Goal: Check status: Check status

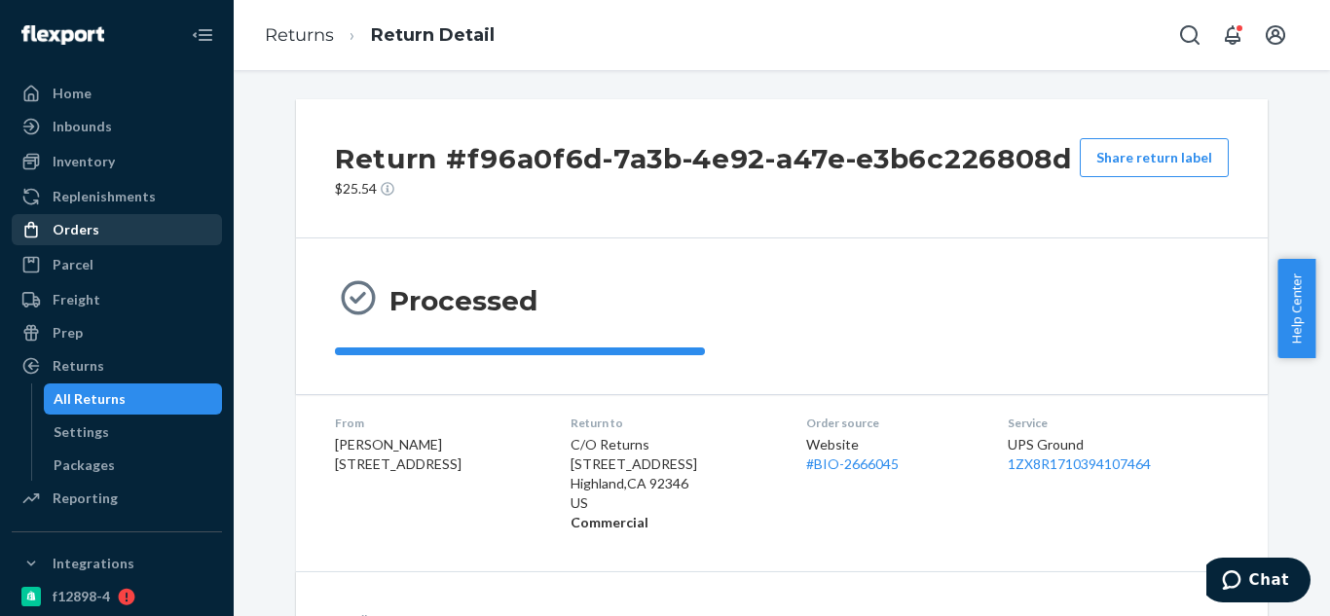
scroll to position [506, 0]
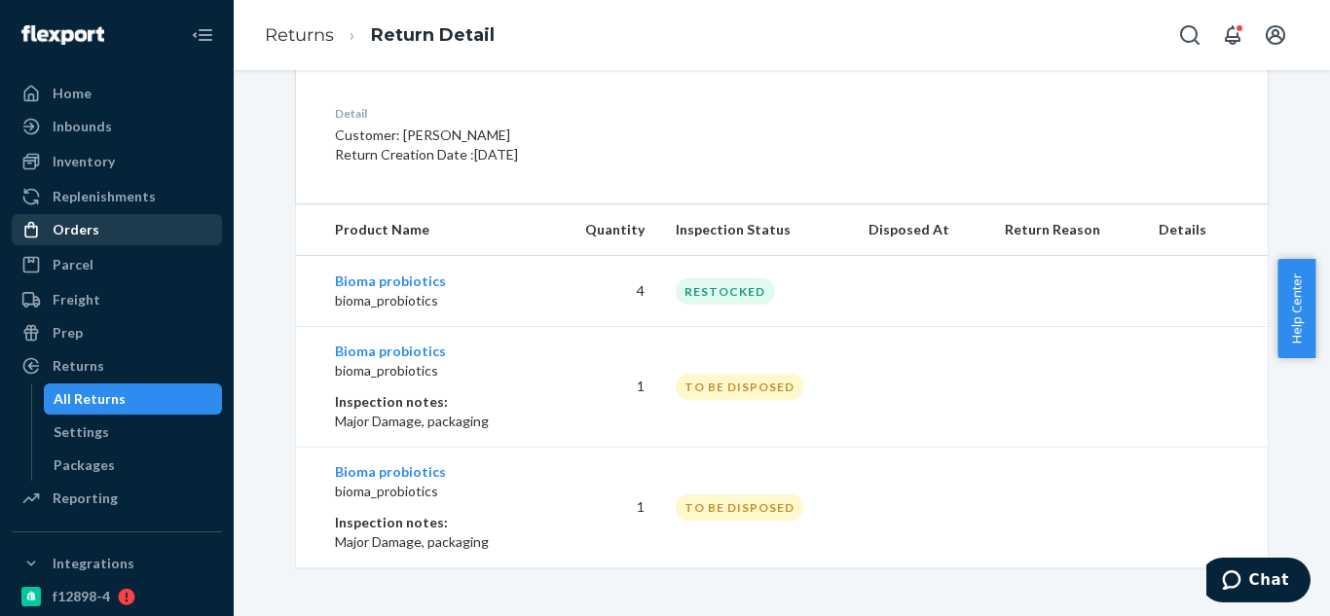
click at [102, 226] on div "Orders" at bounding box center [117, 229] width 206 height 27
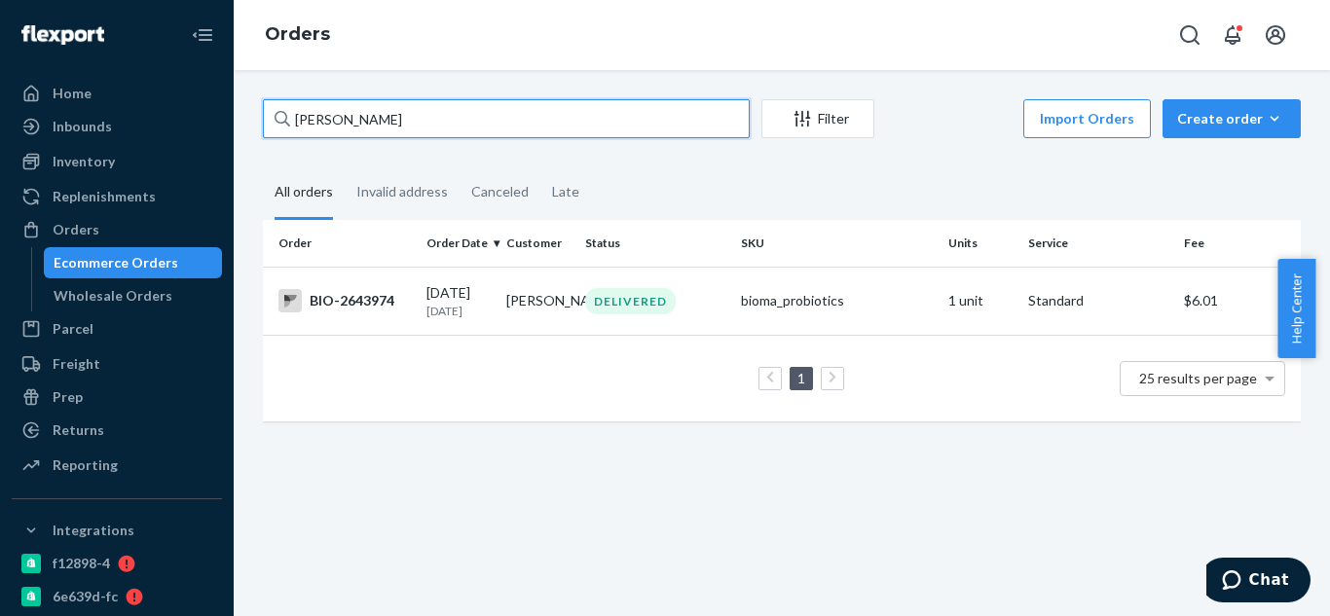
click at [397, 114] on input "[PERSON_NAME]" at bounding box center [506, 118] width 487 height 39
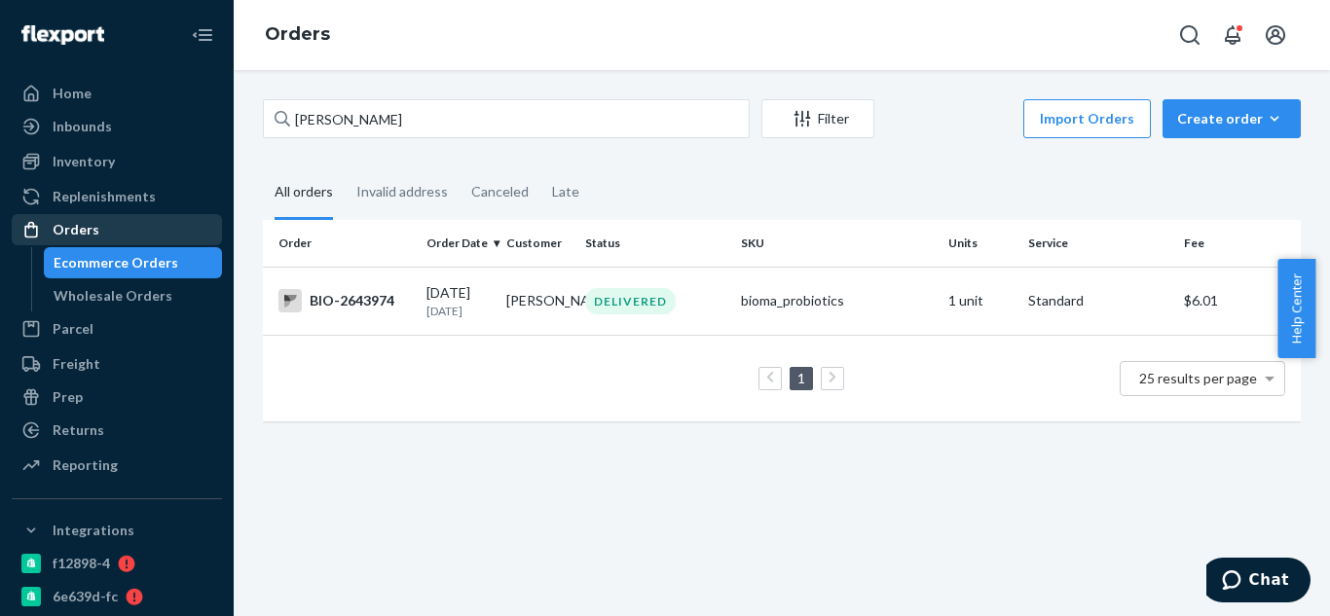
click at [130, 221] on div "Orders" at bounding box center [117, 229] width 206 height 27
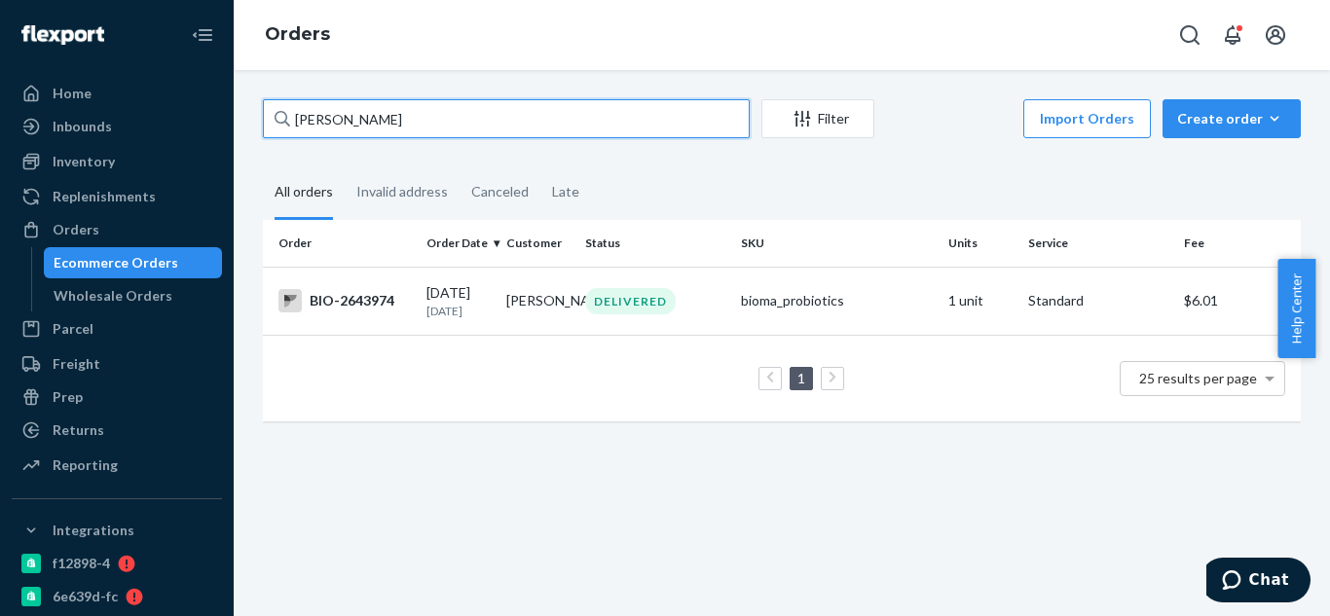
click at [424, 119] on input "[PERSON_NAME]" at bounding box center [506, 118] width 487 height 39
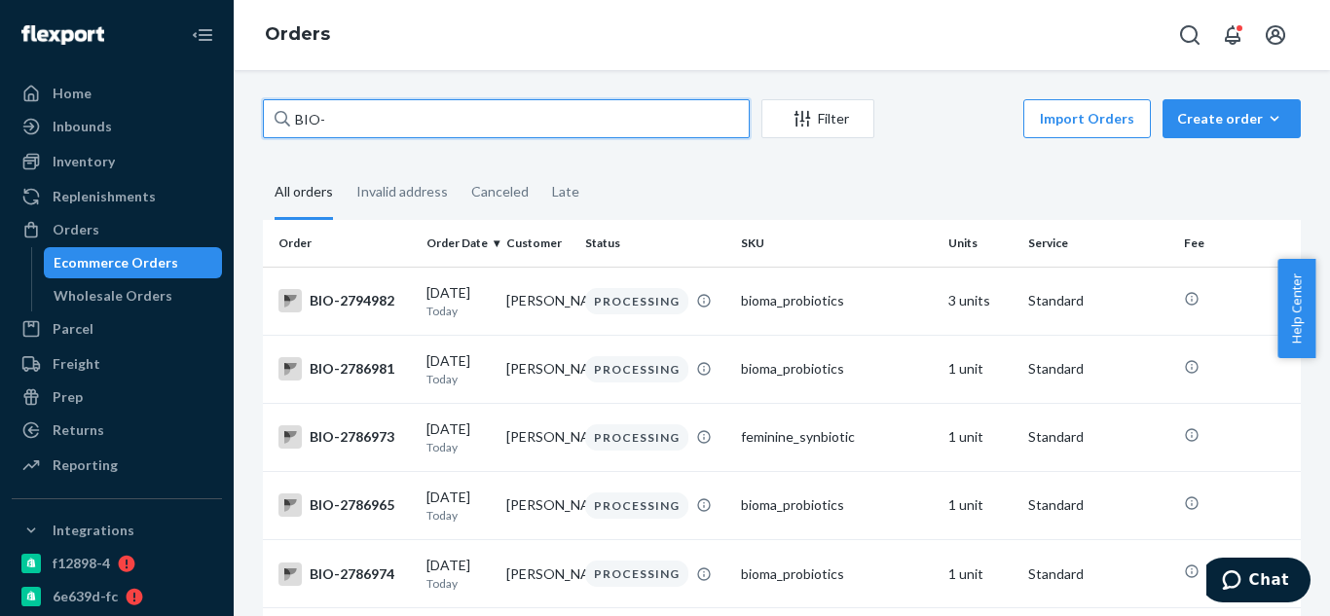
paste input "2773370"
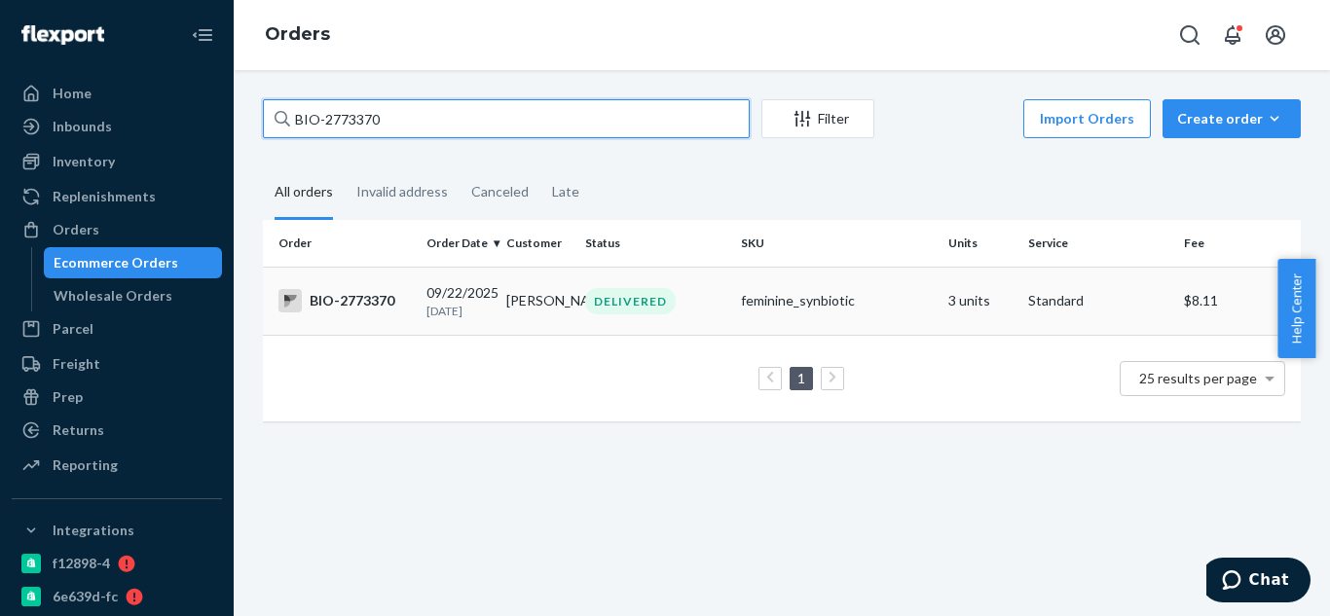
type input "BIO-2773370"
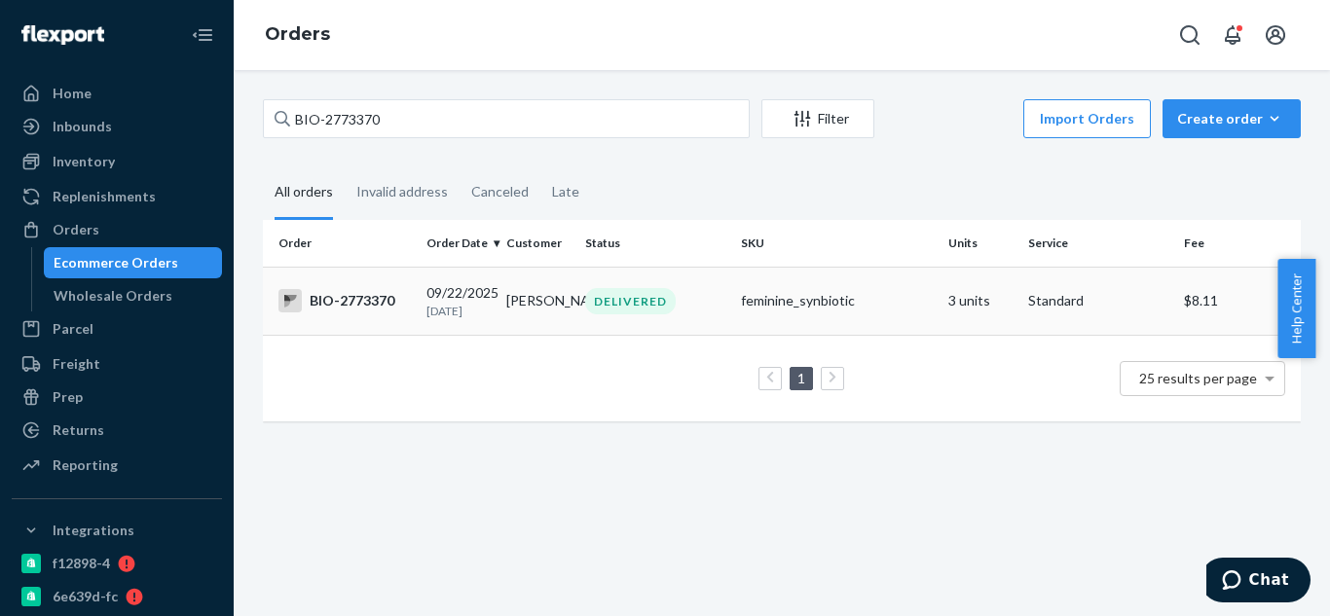
click at [365, 308] on div "BIO-2773370" at bounding box center [344, 300] width 132 height 23
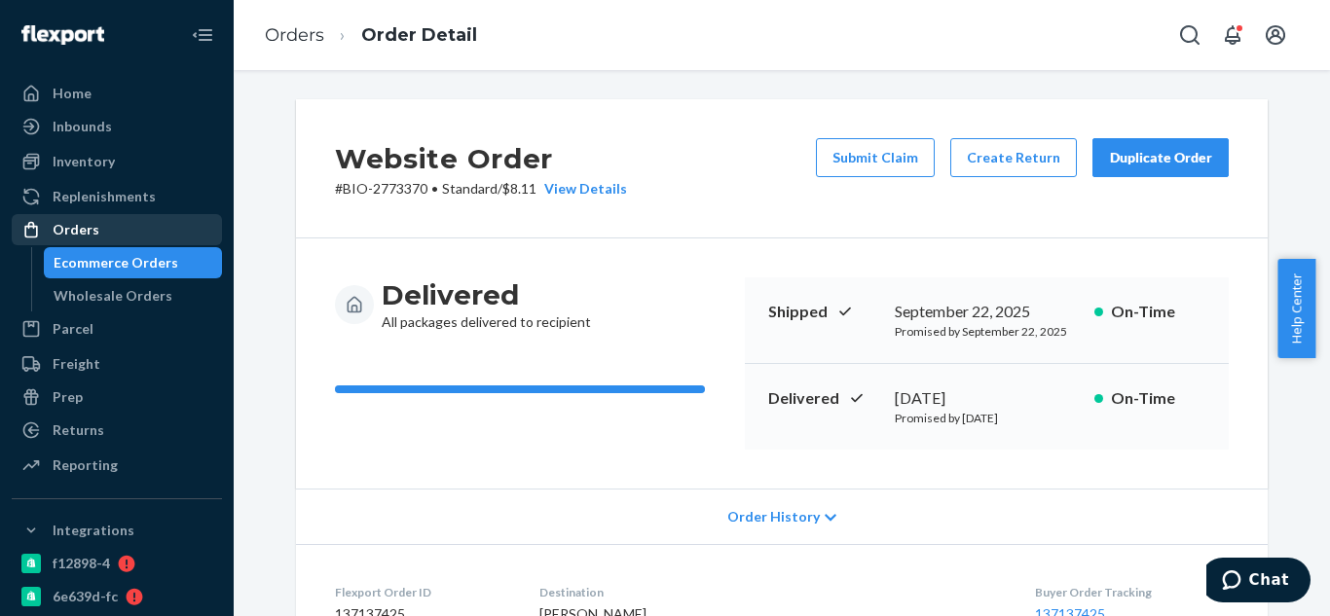
click at [140, 226] on div "Orders" at bounding box center [117, 229] width 206 height 27
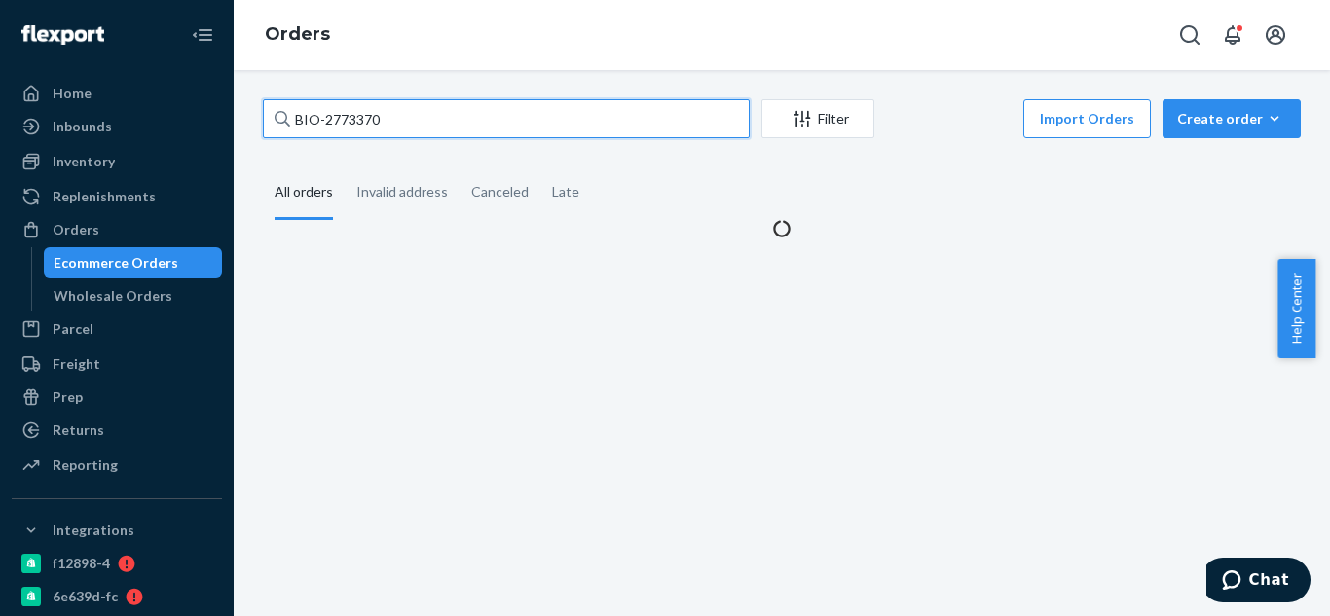
click at [477, 112] on input "BIO-2773370" at bounding box center [506, 118] width 487 height 39
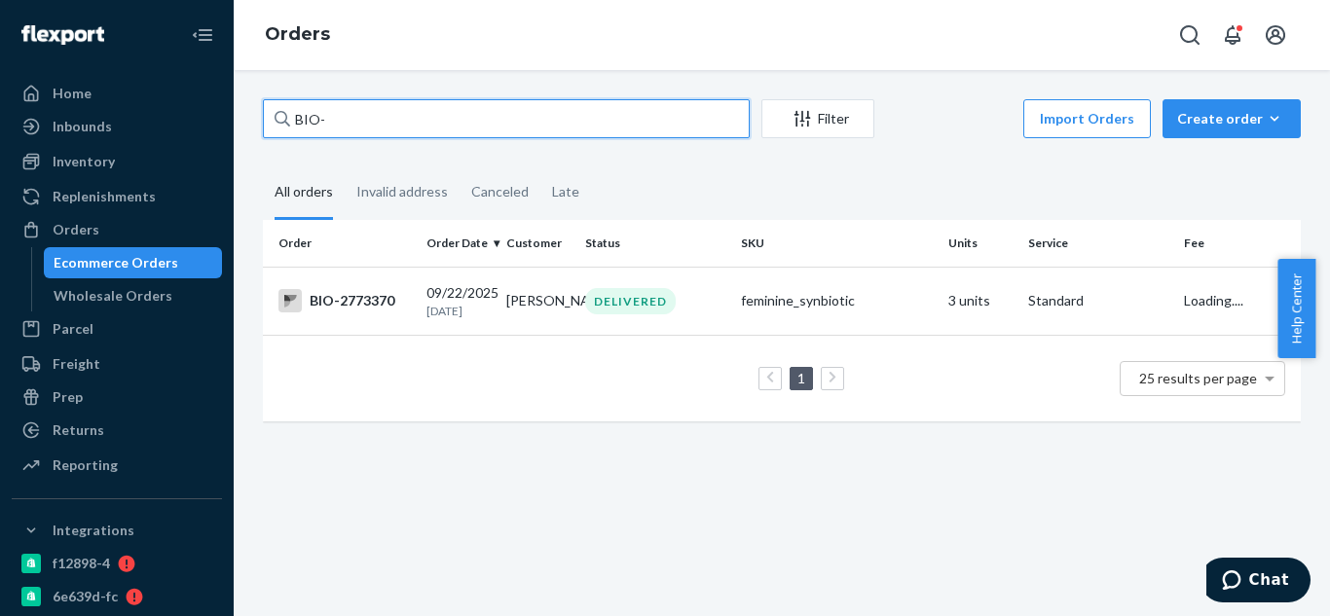
paste input "2766264"
type input "BIO-2766264"
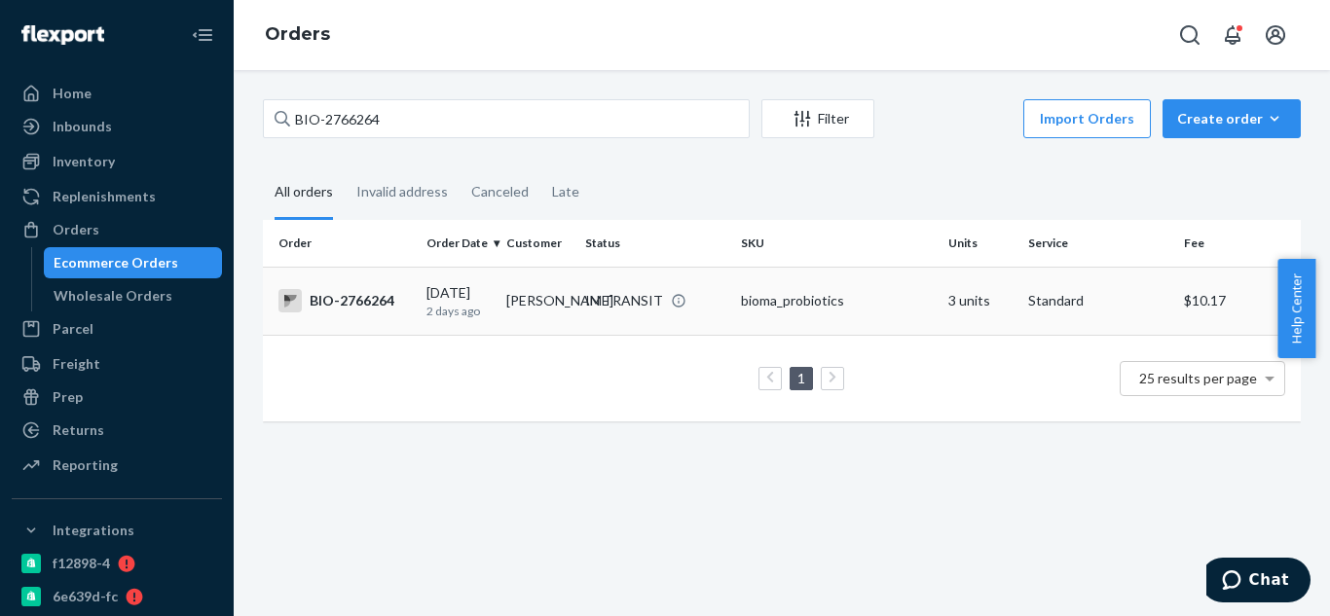
click at [355, 306] on div "BIO-2766264" at bounding box center [344, 300] width 132 height 23
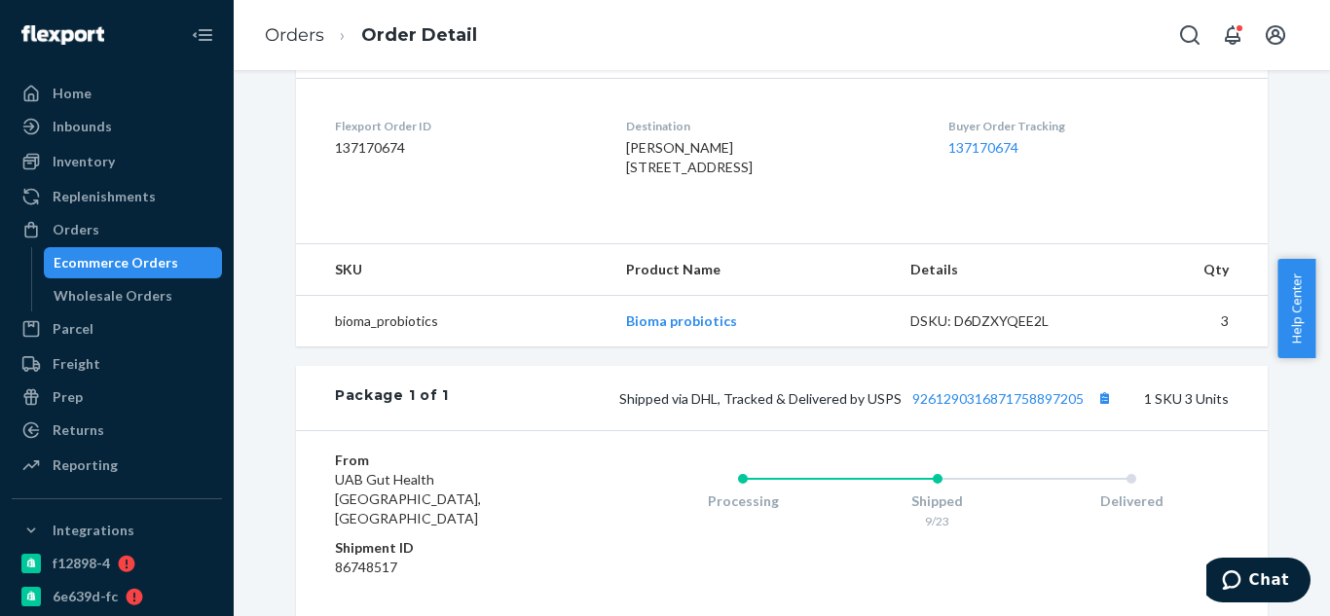
scroll to position [487, 0]
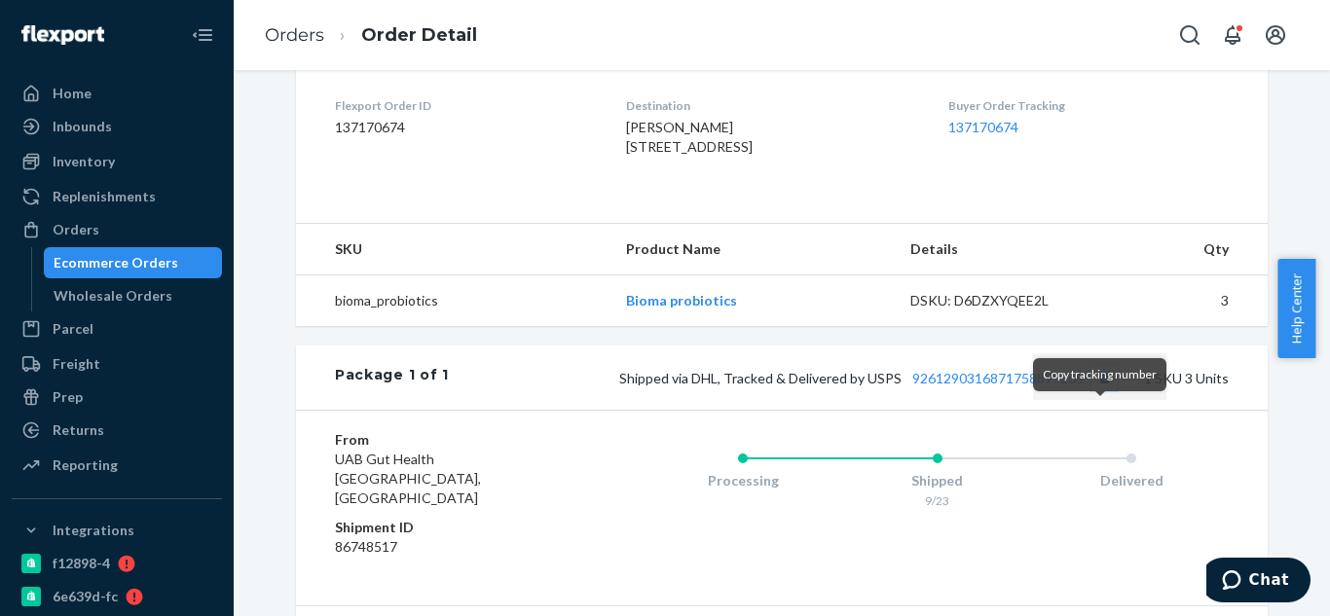
click at [1098, 390] on button "Copy tracking number" at bounding box center [1104, 377] width 25 height 25
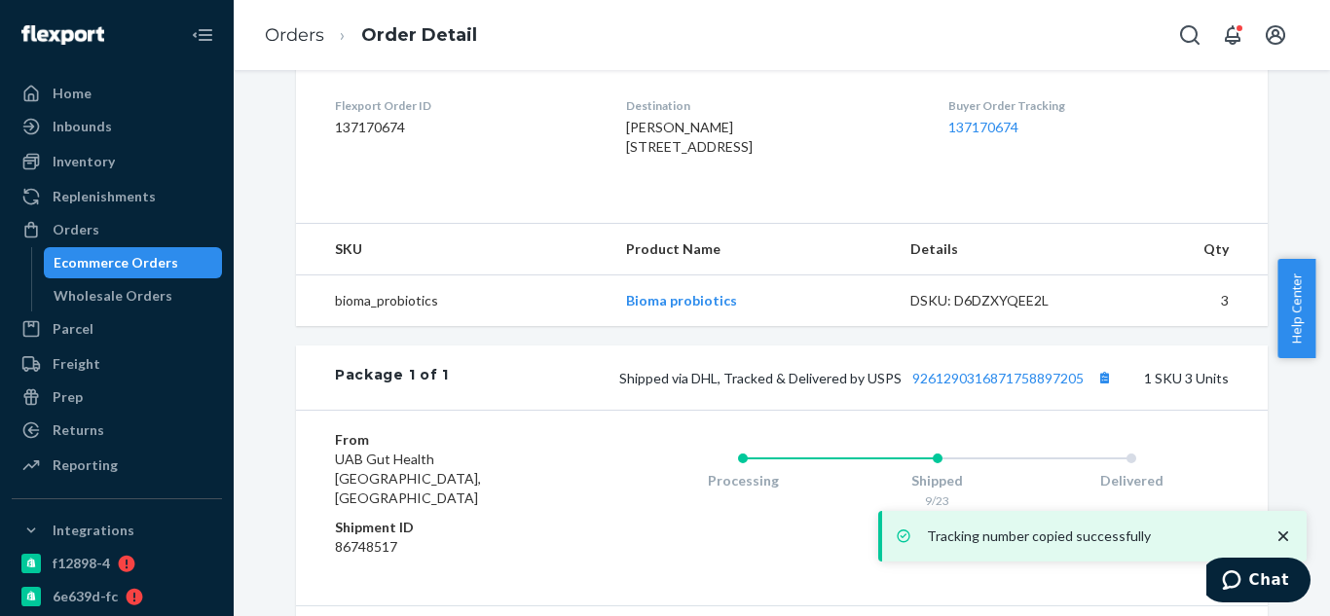
click at [1048, 390] on div "Shipped via DHL, Tracked & Delivered by USPS 9261290316871758897205 1 SKU 3 Uni…" at bounding box center [839, 377] width 780 height 25
click at [1050, 387] on link "9261290316871758897205" at bounding box center [997, 378] width 171 height 17
